Goal: Navigation & Orientation: Find specific page/section

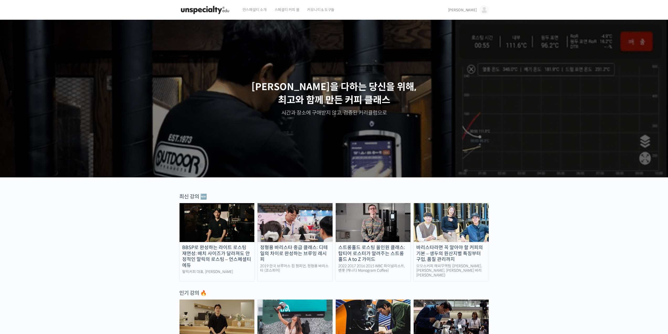
click at [488, 11] on img at bounding box center [484, 9] width 9 height 9
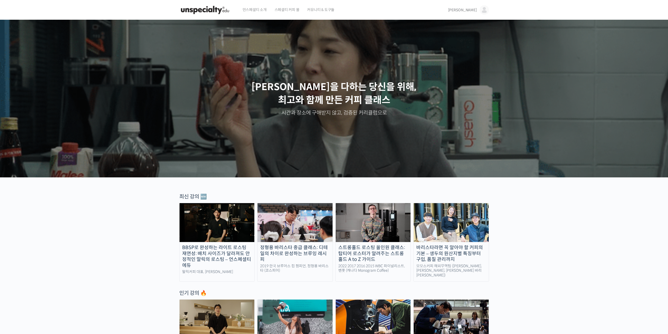
click at [487, 9] on img at bounding box center [484, 9] width 9 height 9
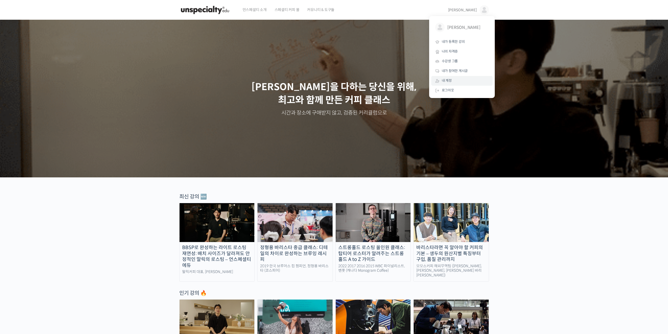
click at [449, 79] on span "내 계정" at bounding box center [447, 80] width 10 height 4
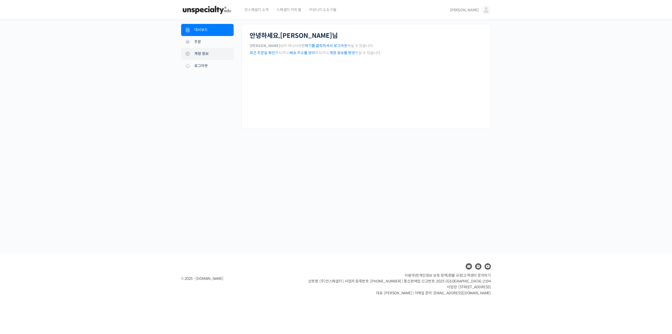
click at [202, 54] on link "계정 정보" at bounding box center [207, 54] width 53 height 12
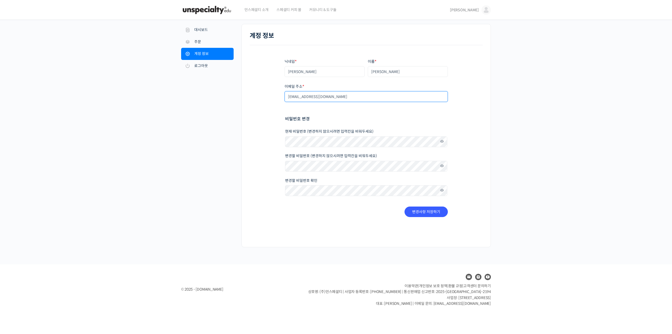
drag, startPoint x: 342, startPoint y: 99, endPoint x: 279, endPoint y: 101, distance: 62.8
click at [279, 101] on div "닉네임 * [PERSON_NAME] 이름 * [PERSON_NAME] 표시되는 이름 * [PERSON_NAME] [PERSON_NAME]과 리…" at bounding box center [366, 137] width 233 height 185
click at [189, 117] on nav "내 계정 대시보드 주문 [GEOGRAPHIC_DATA] 주소 계정 정보 로그아웃" at bounding box center [211, 135] width 60 height 223
click at [227, 12] on img at bounding box center [206, 10] width 51 height 16
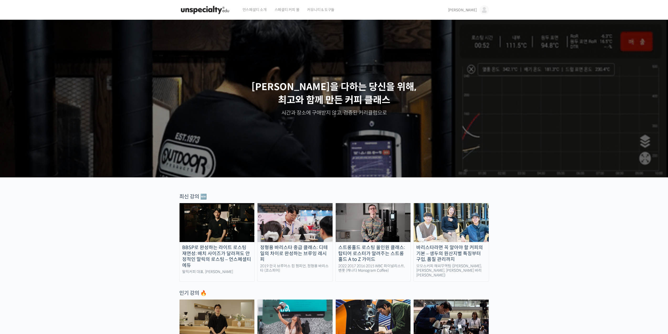
click at [322, 12] on span "커뮤니티 & 도구들" at bounding box center [320, 10] width 27 height 20
